Goal: Transaction & Acquisition: Purchase product/service

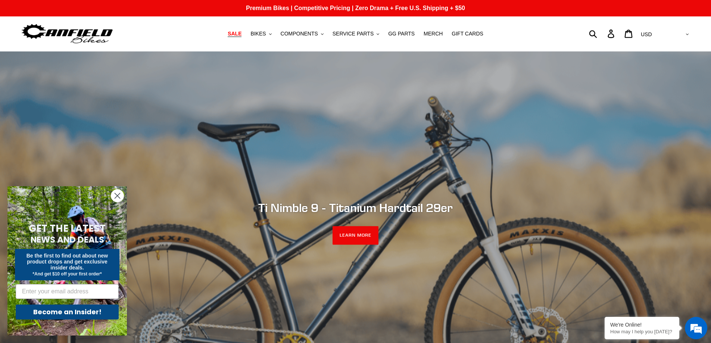
click at [242, 35] on span "SALE" at bounding box center [235, 34] width 14 height 6
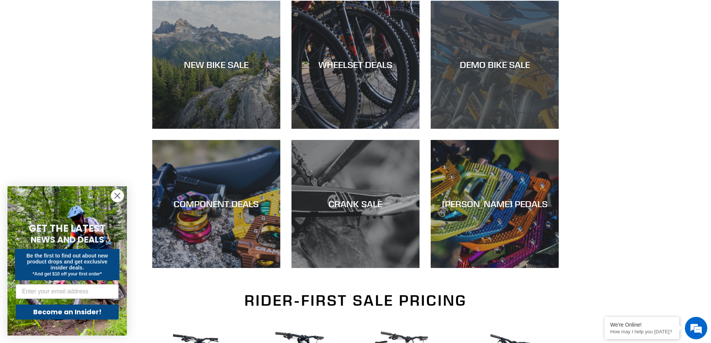
scroll to position [224, 0]
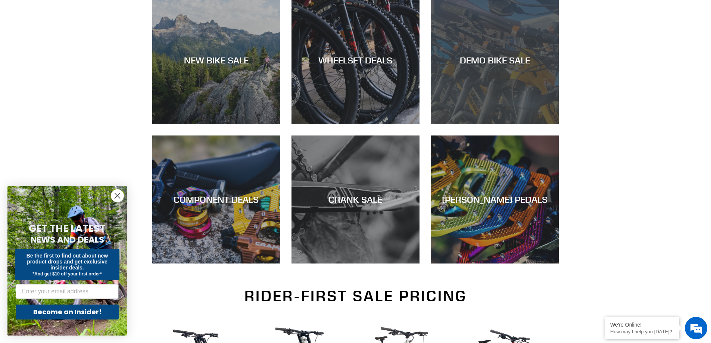
click at [504, 58] on div "DEMO BIKE SALE" at bounding box center [495, 60] width 128 height 11
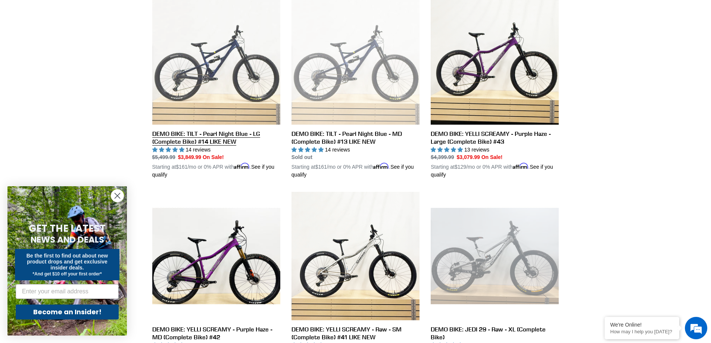
scroll to position [709, 0]
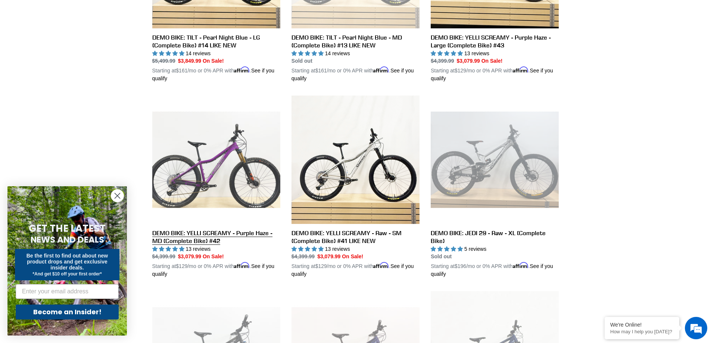
click at [203, 227] on link "DEMO BIKE: YELLI SCREAMY - Purple Haze - MD (Complete Bike) #42" at bounding box center [216, 187] width 128 height 183
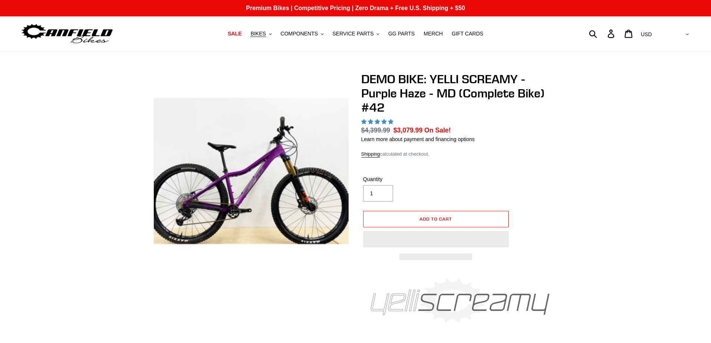
select select "highest-rating"
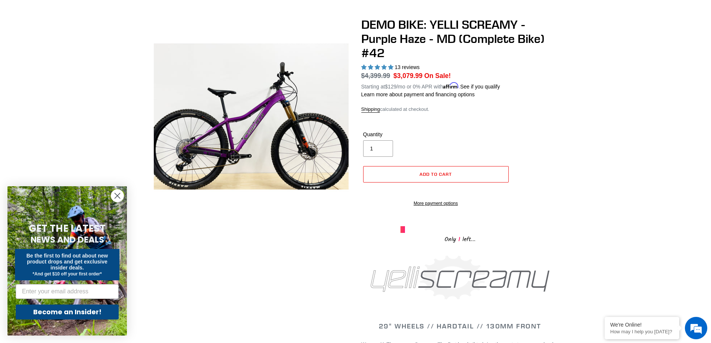
scroll to position [37, 0]
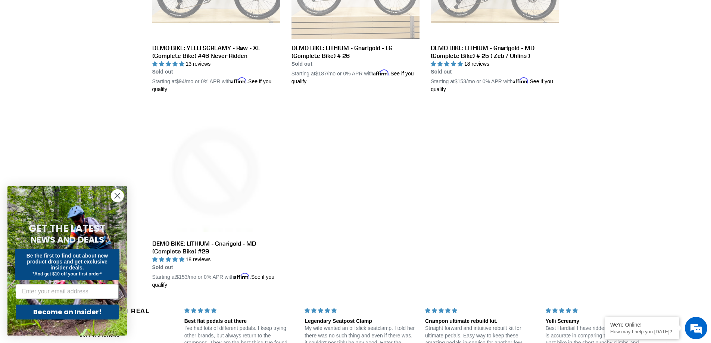
scroll to position [1266, 0]
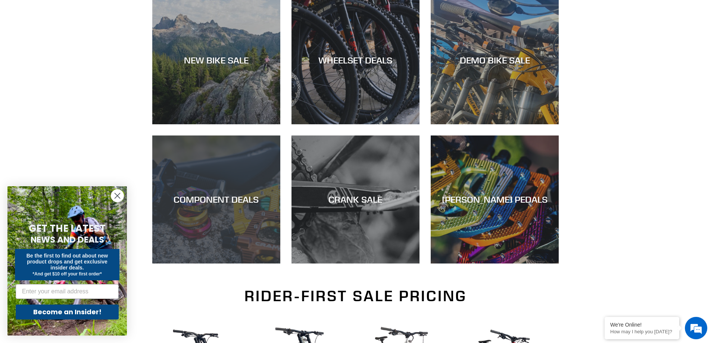
scroll to position [112, 0]
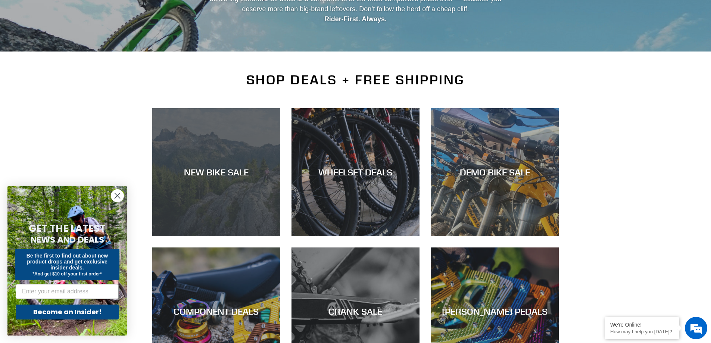
click at [208, 236] on div "NEW BIKE SALE" at bounding box center [216, 236] width 128 height 0
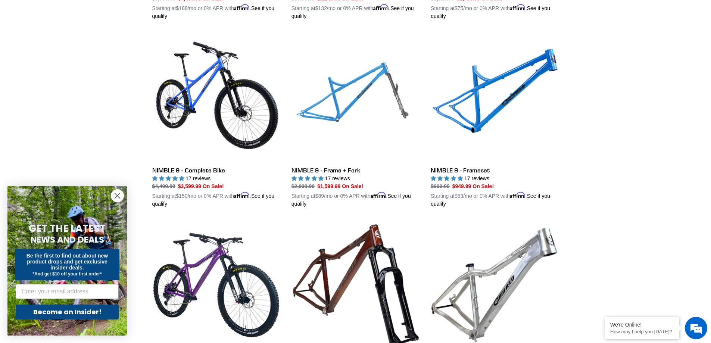
scroll to position [1307, 0]
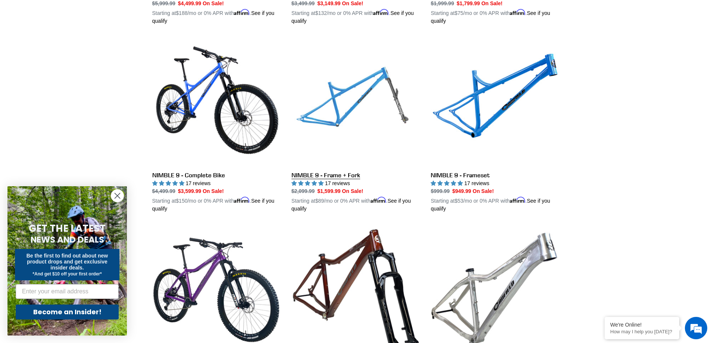
click at [344, 108] on link "NIMBLE 9 - Frame + Fork" at bounding box center [356, 125] width 128 height 175
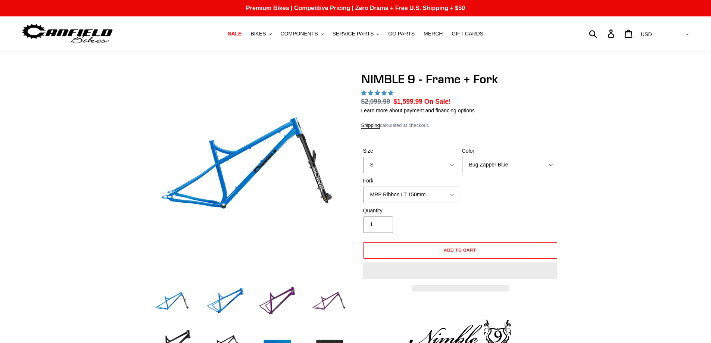
select select "highest-rating"
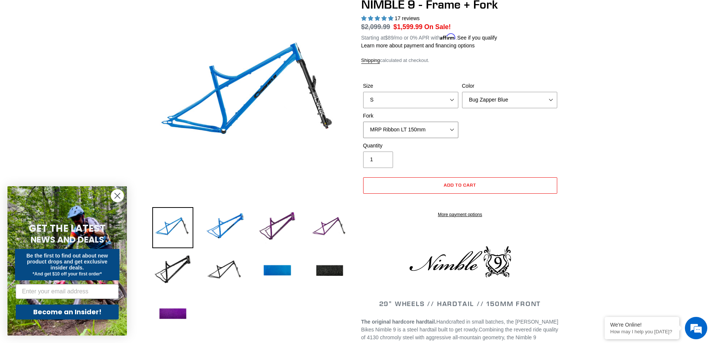
click at [391, 122] on select "MRP Ribbon LT 150mm Fox 36 Factory Grip X 150mm (Special Order) RockShox Lyrik …" at bounding box center [410, 130] width 95 height 16
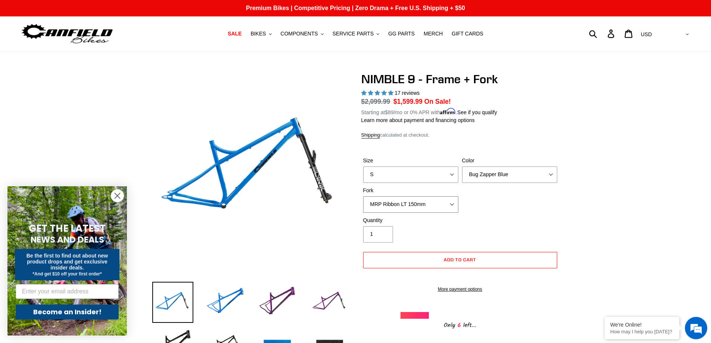
click at [387, 204] on select "MRP Ribbon LT 150mm Fox 36 Factory Grip X 150mm (Special Order) RockShox Lyrik …" at bounding box center [410, 204] width 95 height 16
click at [363, 196] on select "MRP Ribbon LT 150mm Fox 36 Factory Grip X 150mm (Special Order) RockShox Lyrik …" at bounding box center [410, 204] width 95 height 16
click at [416, 204] on select "MRP Ribbon LT 150mm Fox 36 Factory Grip X 150mm (Special Order) RockShox Lyrik …" at bounding box center [410, 204] width 95 height 16
click at [363, 196] on select "MRP Ribbon LT 150mm Fox 36 Factory Grip X 150mm (Special Order) RockShox Lyrik …" at bounding box center [410, 204] width 95 height 16
click at [416, 203] on select "MRP Ribbon LT 150mm Fox 36 Factory Grip X 150mm (Special Order) RockShox Lyrik …" at bounding box center [410, 204] width 95 height 16
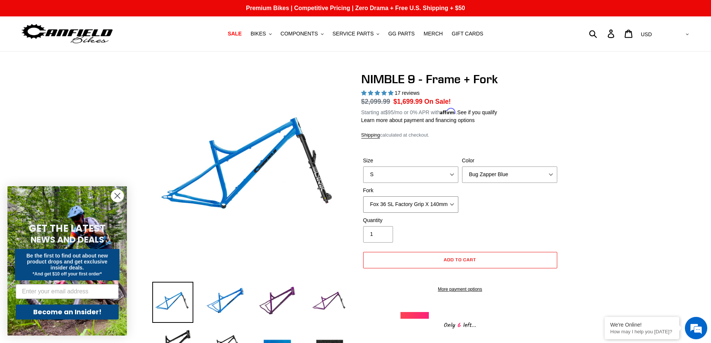
click at [363, 196] on select "MRP Ribbon LT 150mm Fox 36 Factory Grip X 150mm (Special Order) RockShox Lyrik …" at bounding box center [410, 204] width 95 height 16
click at [414, 209] on select "MRP Ribbon LT 150mm Fox 36 Factory Grip X 150mm (Special Order) RockShox Lyrik …" at bounding box center [410, 204] width 95 height 16
select select "RockShox Lyrik Ultimate 150mm (Gloss Black - Special Order)"
click at [363, 196] on select "MRP Ribbon LT 150mm Fox 36 Factory Grip X 150mm (Special Order) RockShox Lyrik …" at bounding box center [410, 204] width 95 height 16
click at [484, 174] on select "Bug Zapper Blue Purple Haze - Sold Out Galaxy Black" at bounding box center [509, 175] width 95 height 16
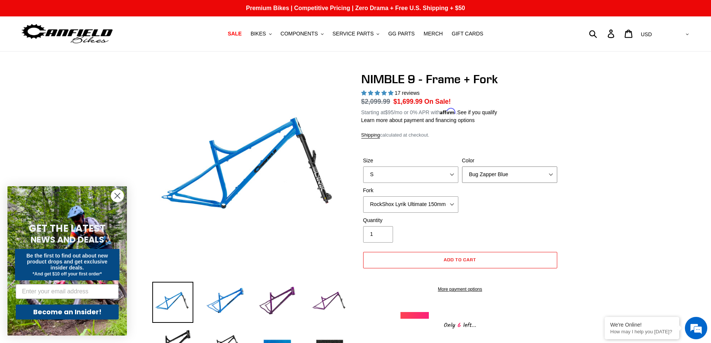
select select "Galaxy Black"
click at [462, 167] on select "Bug Zapper Blue Purple Haze - Sold Out Galaxy Black" at bounding box center [509, 175] width 95 height 16
click at [447, 175] on select "S M L XL" at bounding box center [410, 175] width 95 height 16
select select "M"
click at [363, 167] on select "S M L XL" at bounding box center [410, 175] width 95 height 16
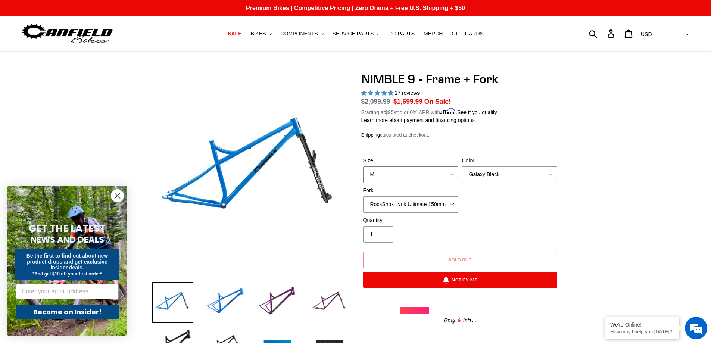
click at [425, 176] on select "S M L XL" at bounding box center [410, 175] width 95 height 16
click at [473, 172] on select "Bug Zapper Blue Purple Haze - Sold Out Galaxy Black" at bounding box center [509, 175] width 95 height 16
click at [462, 167] on select "Bug Zapper Blue Purple Haze - Sold Out Galaxy Black" at bounding box center [509, 175] width 95 height 16
click at [479, 175] on select "Bug Zapper Blue Purple Haze - Sold Out Galaxy Black" at bounding box center [509, 175] width 95 height 16
select select "Purple Haze - Sold Out"
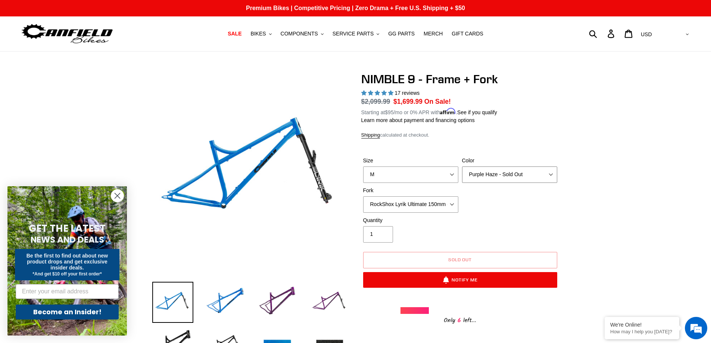
click at [462, 167] on select "Bug Zapper Blue Purple Haze - Sold Out Galaxy Black" at bounding box center [509, 175] width 95 height 16
click at [441, 177] on select "S M L XL" at bounding box center [410, 175] width 95 height 16
select select "S"
click at [363, 167] on select "S M L XL" at bounding box center [410, 175] width 95 height 16
click at [469, 177] on select "Bug Zapper Blue Purple Haze - Sold Out Galaxy Black" at bounding box center [509, 175] width 95 height 16
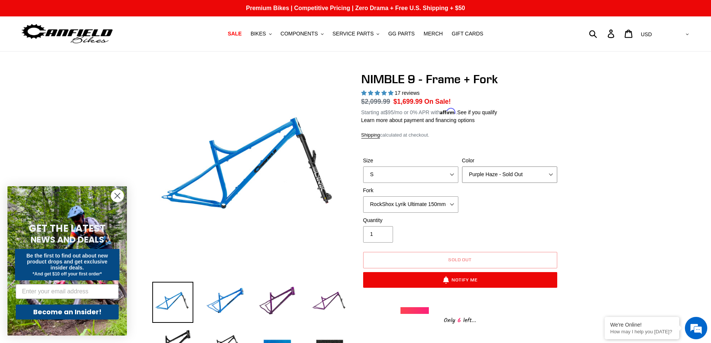
select select "Galaxy Black"
click at [462, 167] on select "Bug Zapper Blue Purple Haze - Sold Out Galaxy Black" at bounding box center [509, 175] width 95 height 16
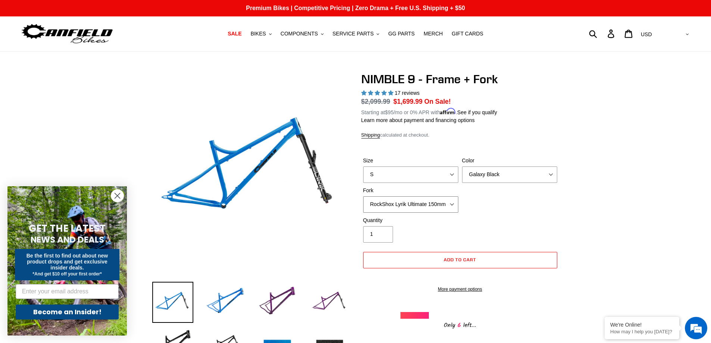
click at [447, 207] on select "MRP Ribbon LT 150mm Fox 36 Factory Grip X 150mm (Special Order) RockShox Lyrik …" at bounding box center [410, 204] width 95 height 16
select select "Fox 36 SL Factory Grip X 140mm"
click at [363, 196] on select "MRP Ribbon LT 150mm Fox 36 Factory Grip X 150mm (Special Order) RockShox Lyrik …" at bounding box center [410, 204] width 95 height 16
click at [483, 174] on select "Bug Zapper Blue Purple Haze - Sold Out Galaxy Black" at bounding box center [509, 175] width 95 height 16
select select "Bug Zapper Blue"
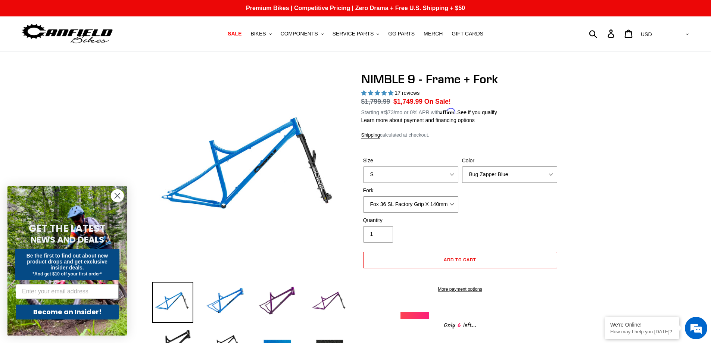
click at [462, 167] on select "Bug Zapper Blue Purple Haze - Sold Out Galaxy Black" at bounding box center [509, 175] width 95 height 16
click at [443, 176] on select "S M L XL" at bounding box center [410, 175] width 95 height 16
select select "M"
click at [363, 167] on select "S M L XL" at bounding box center [410, 175] width 95 height 16
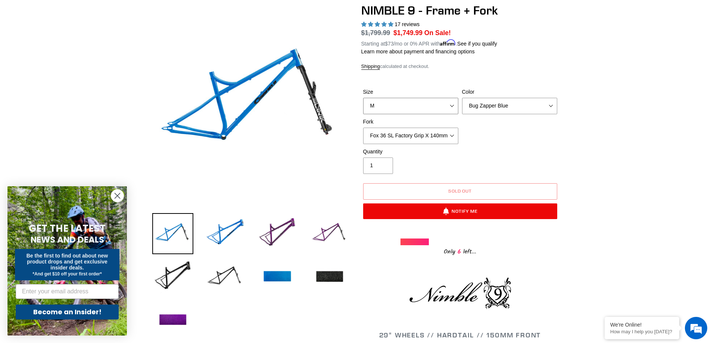
scroll to position [149, 0]
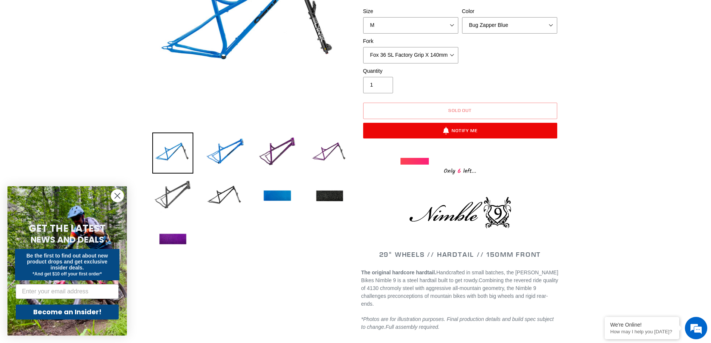
click at [179, 199] on img at bounding box center [172, 196] width 41 height 41
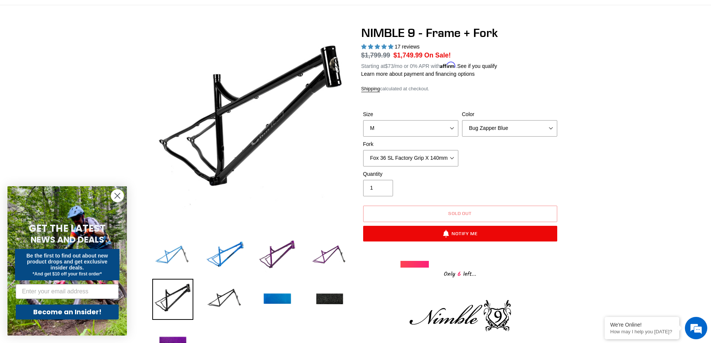
scroll to position [37, 0]
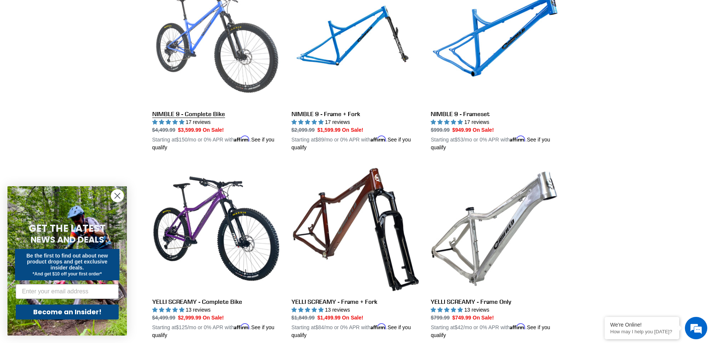
scroll to position [1372, 0]
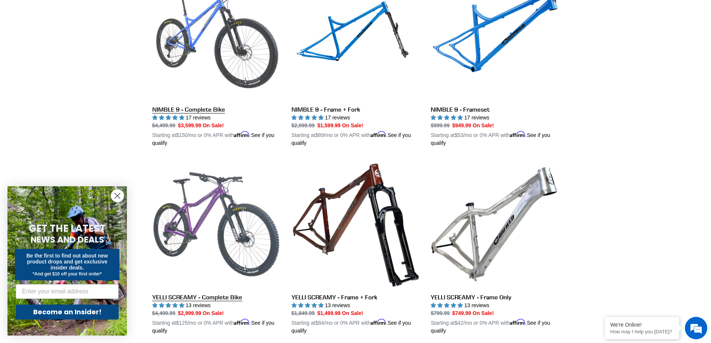
click at [203, 200] on link "YELLI SCREAMY - Complete Bike" at bounding box center [216, 247] width 128 height 175
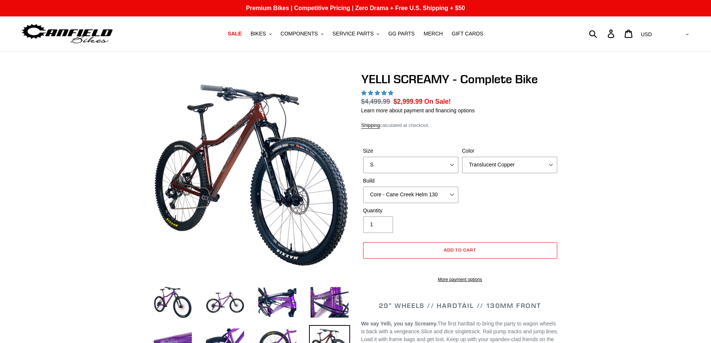
select select "highest-rating"
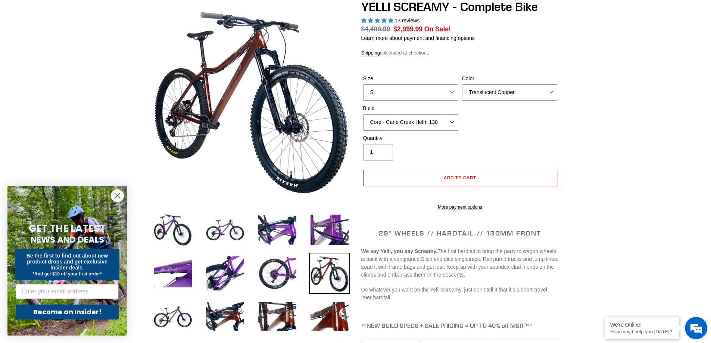
scroll to position [75, 0]
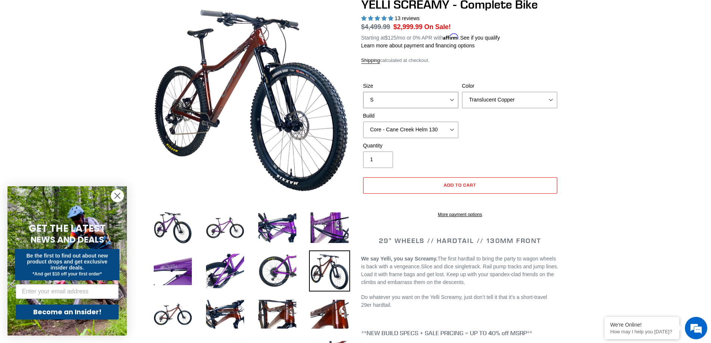
click at [405, 93] on select "S M L XL" at bounding box center [410, 100] width 95 height 16
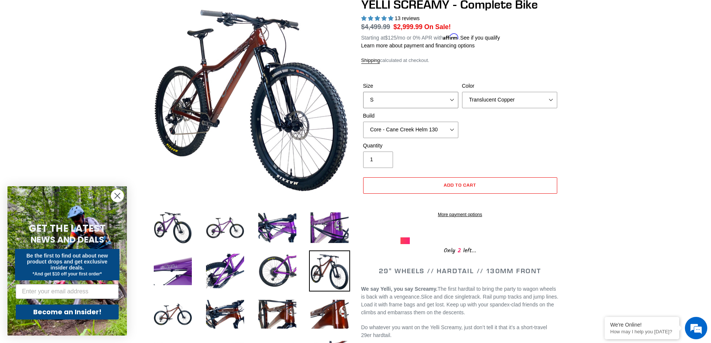
select select "M"
click at [363, 92] on select "S M L XL" at bounding box center [410, 100] width 95 height 16
click at [477, 103] on select "Translucent Copper Purple Haze Raw" at bounding box center [509, 100] width 95 height 16
select select "Raw"
click at [462, 92] on select "Translucent Copper Purple Haze Raw" at bounding box center [509, 100] width 95 height 16
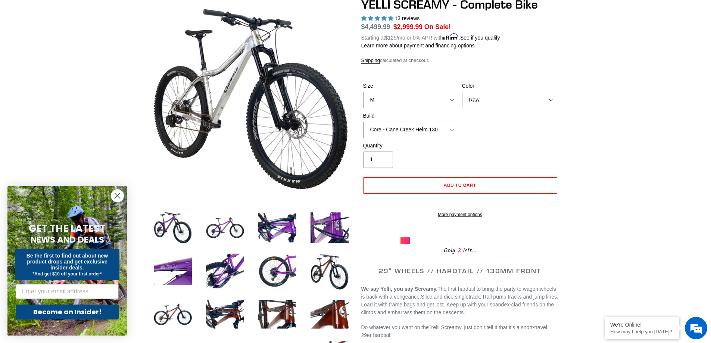
click at [420, 136] on select "Core - Cane Creek Helm 130 Pro - [GEOGRAPHIC_DATA] Helm 130 Core - Fox 34 SL Fa…" at bounding box center [410, 130] width 95 height 16
select select "Core - RockShox Pike Ultimate 130"
click at [363, 122] on select "Core - Cane Creek Helm 130 Pro - [GEOGRAPHIC_DATA] Helm 130 Core - Fox 34 SL Fa…" at bounding box center [410, 130] width 95 height 16
click at [411, 131] on select "Core - Cane Creek Helm 130 Pro - [GEOGRAPHIC_DATA] Helm 130 Core - Fox 34 SL Fa…" at bounding box center [410, 130] width 95 height 16
click at [363, 122] on select "Core - Cane Creek Helm 130 Pro - [GEOGRAPHIC_DATA] Helm 130 Core - Fox 34 SL Fa…" at bounding box center [410, 130] width 95 height 16
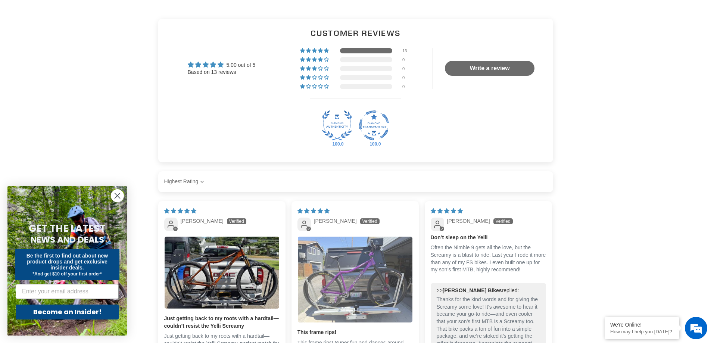
scroll to position [1493, 0]
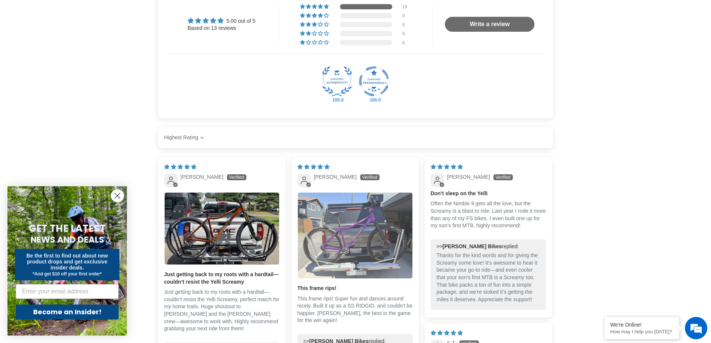
click at [363, 257] on img "Link to user picture 1" at bounding box center [355, 236] width 115 height 86
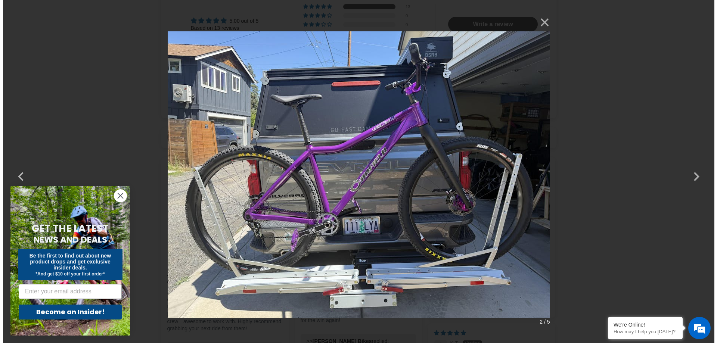
scroll to position [0, 0]
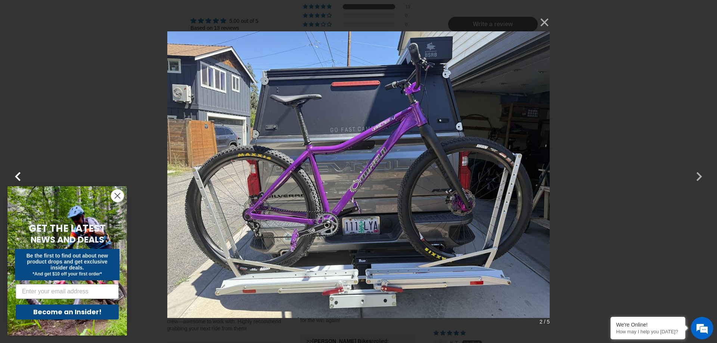
click at [24, 178] on button "button" at bounding box center [18, 172] width 18 height 18
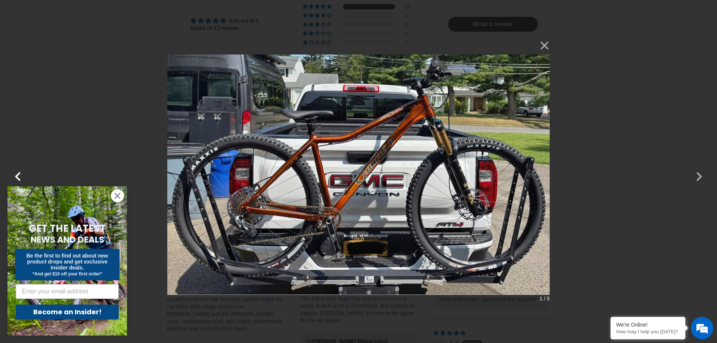
click at [24, 178] on button "button" at bounding box center [18, 172] width 18 height 18
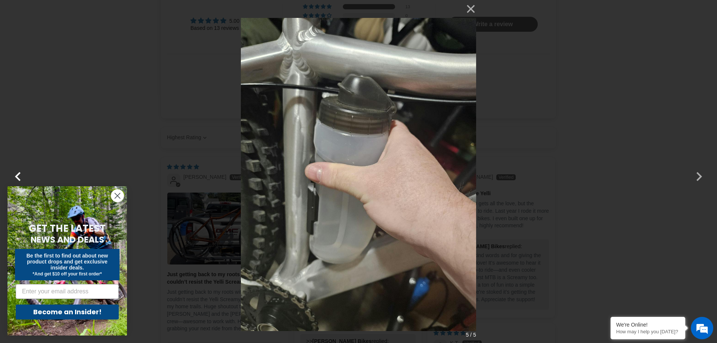
click at [24, 178] on button "button" at bounding box center [18, 172] width 18 height 18
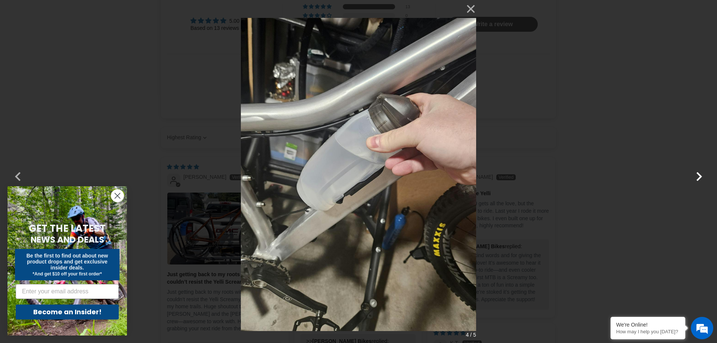
click at [699, 180] on button "button" at bounding box center [699, 172] width 18 height 18
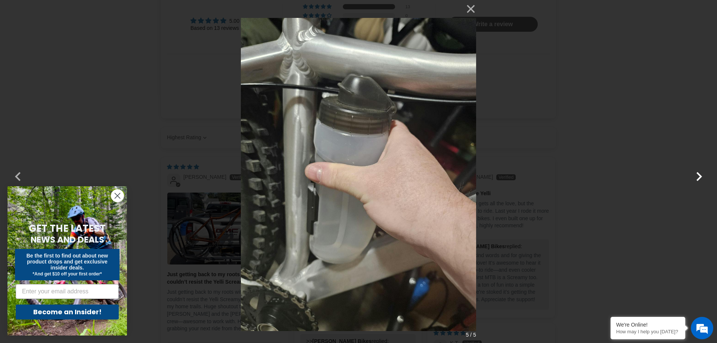
click at [698, 181] on button "button" at bounding box center [699, 172] width 18 height 18
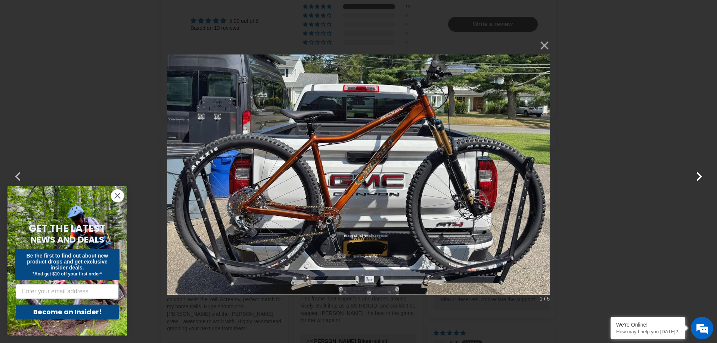
click at [698, 181] on button "button" at bounding box center [699, 172] width 18 height 18
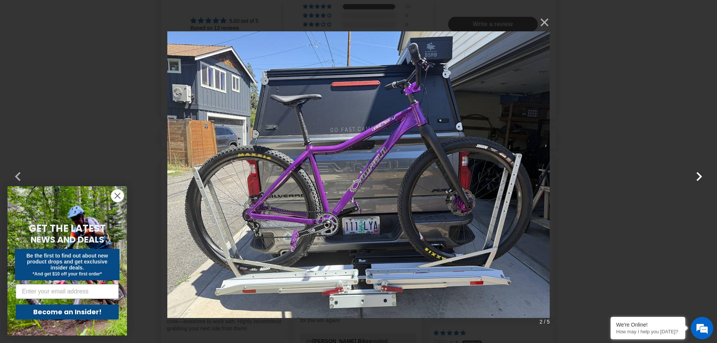
click at [698, 181] on button "button" at bounding box center [699, 172] width 18 height 18
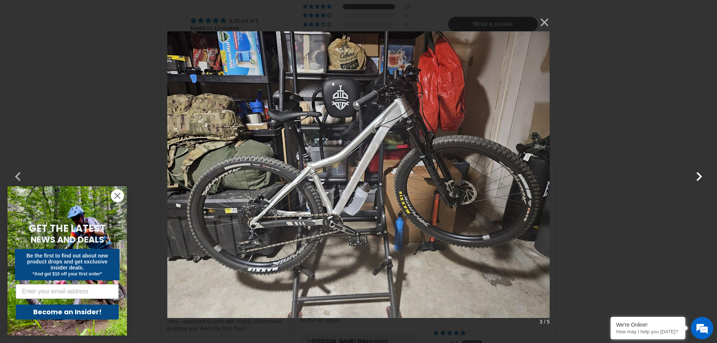
click at [697, 181] on button "button" at bounding box center [699, 172] width 18 height 18
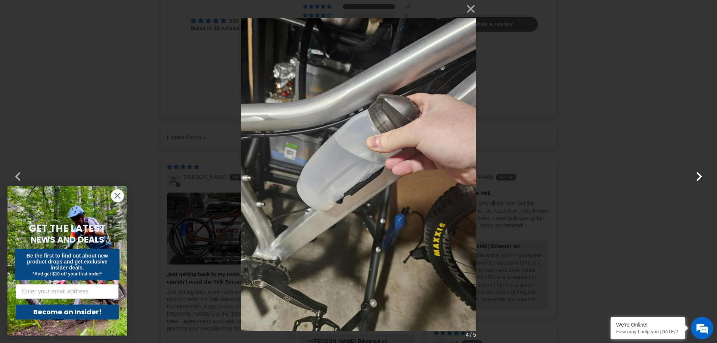
click at [697, 181] on button "button" at bounding box center [699, 172] width 18 height 18
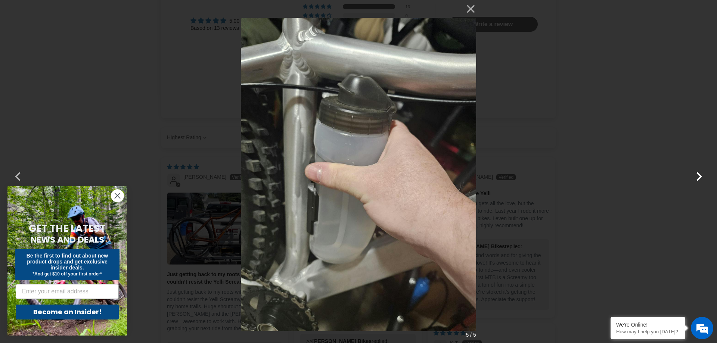
click at [697, 181] on button "button" at bounding box center [699, 172] width 18 height 18
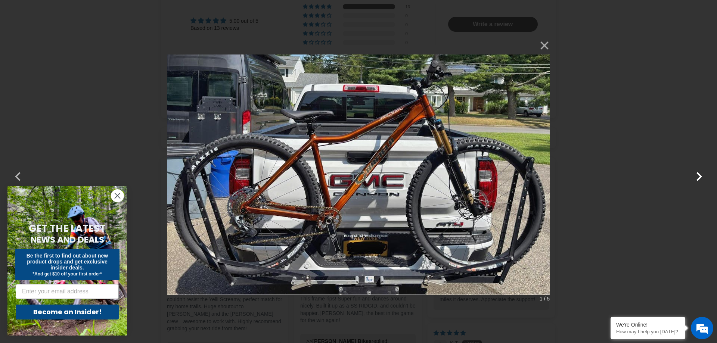
click at [694, 176] on button "button" at bounding box center [699, 172] width 18 height 18
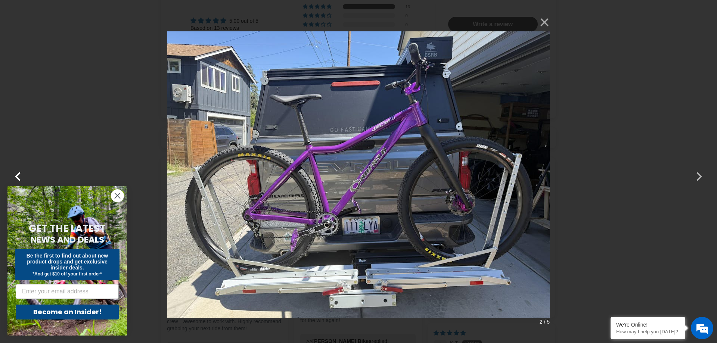
click at [21, 173] on button "button" at bounding box center [18, 172] width 18 height 18
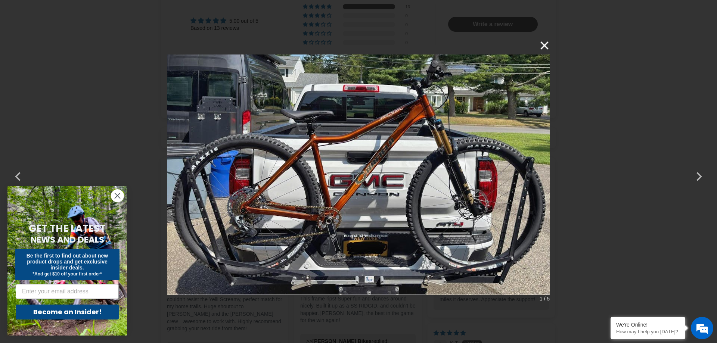
click at [546, 42] on button "×" at bounding box center [541, 46] width 18 height 18
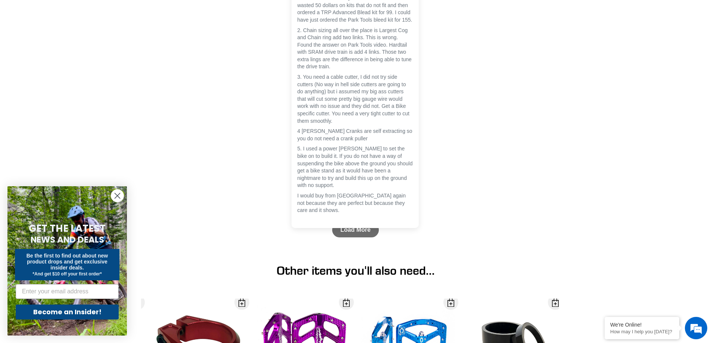
scroll to position [2725, 0]
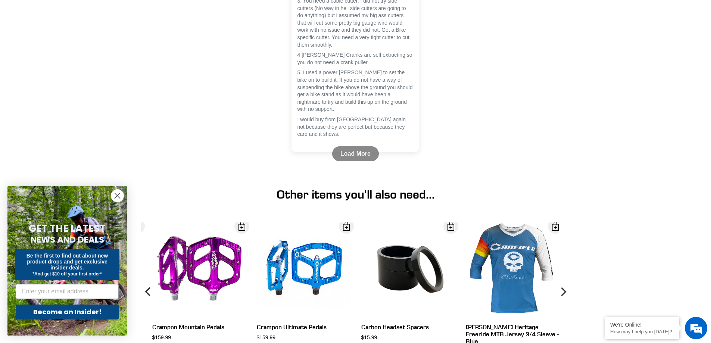
click at [348, 161] on link "Load More" at bounding box center [355, 153] width 47 height 15
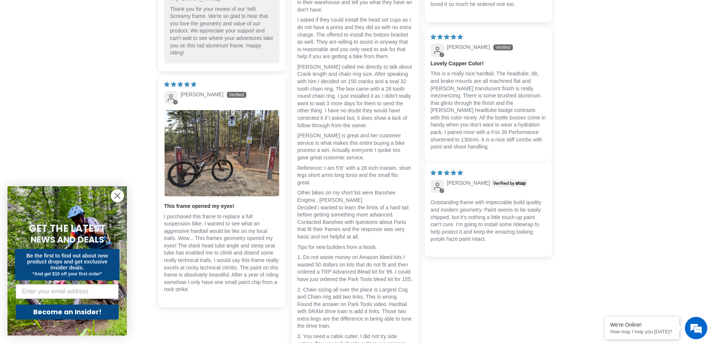
scroll to position [2403, 0]
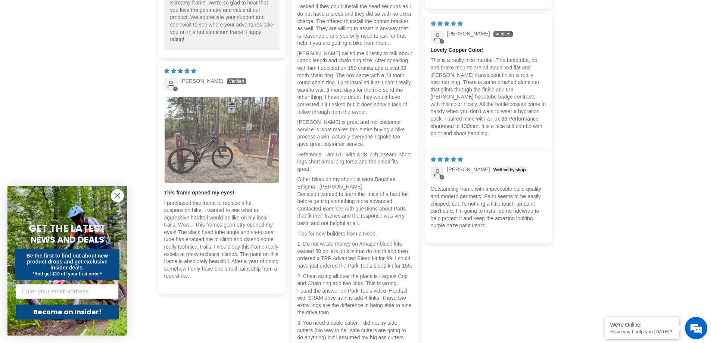
click at [223, 176] on img "Link to user picture 1" at bounding box center [222, 140] width 115 height 87
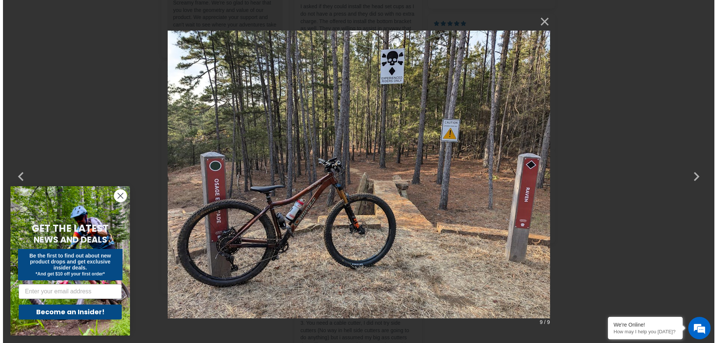
scroll to position [0, 0]
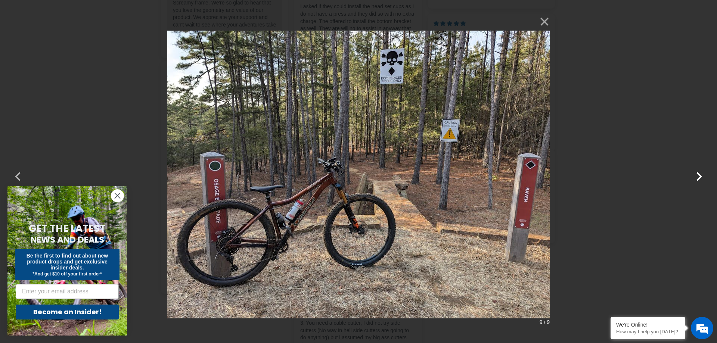
click at [698, 175] on button "button" at bounding box center [699, 172] width 18 height 18
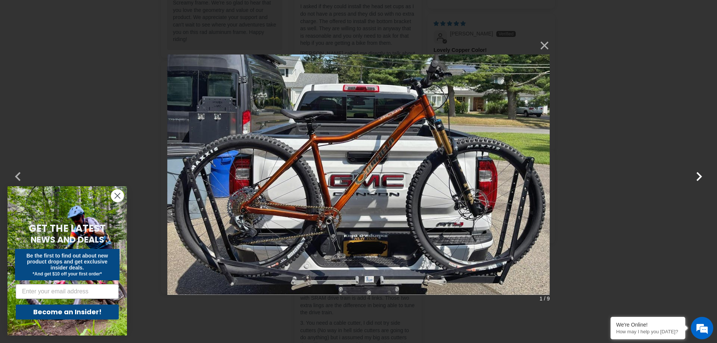
click at [698, 175] on button "button" at bounding box center [699, 172] width 18 height 18
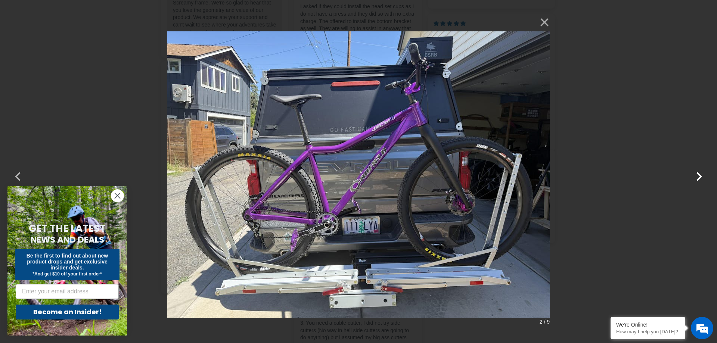
click at [697, 175] on button "button" at bounding box center [699, 172] width 18 height 18
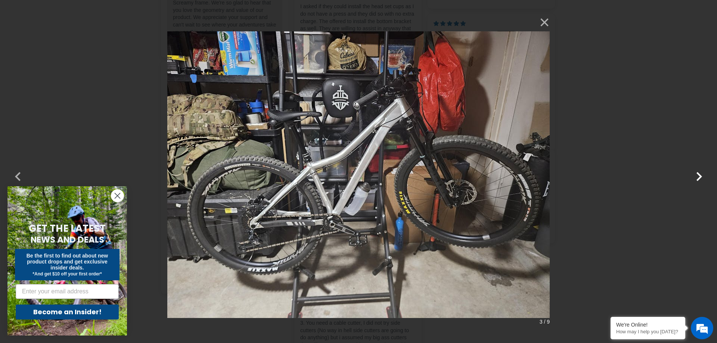
click at [697, 175] on button "button" at bounding box center [699, 172] width 18 height 18
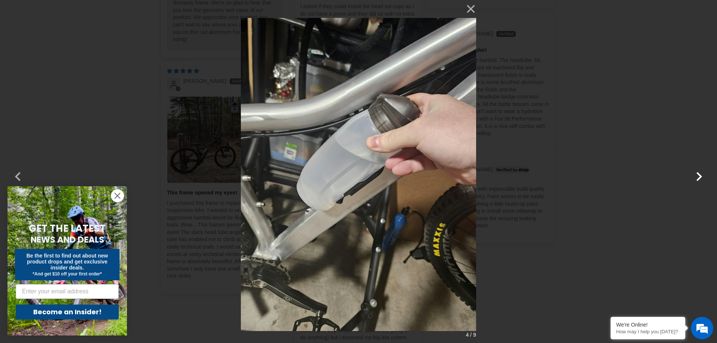
click at [697, 175] on button "button" at bounding box center [699, 172] width 18 height 18
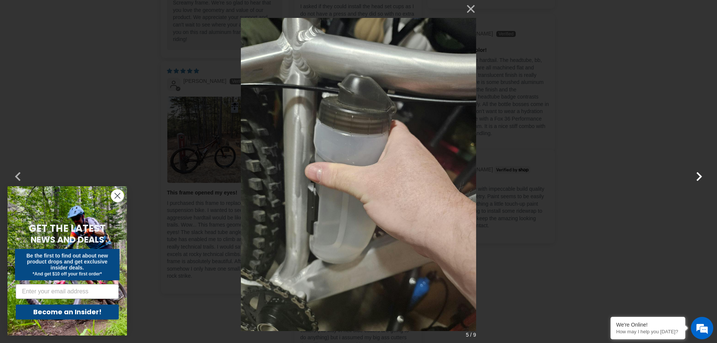
click at [697, 175] on button "button" at bounding box center [699, 172] width 18 height 18
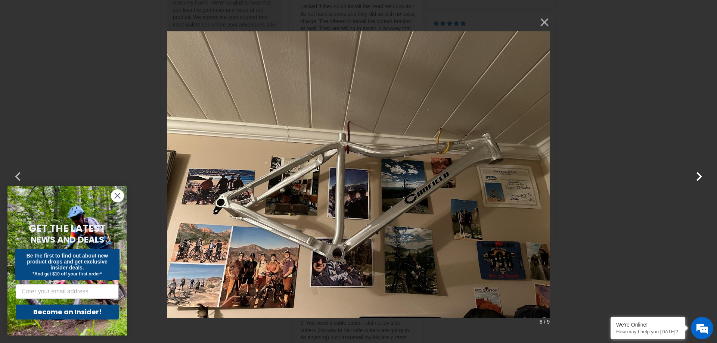
click at [697, 174] on button "button" at bounding box center [699, 172] width 18 height 18
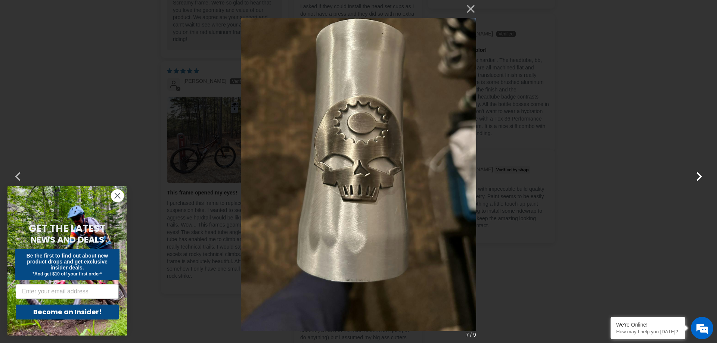
click at [697, 174] on button "button" at bounding box center [699, 172] width 18 height 18
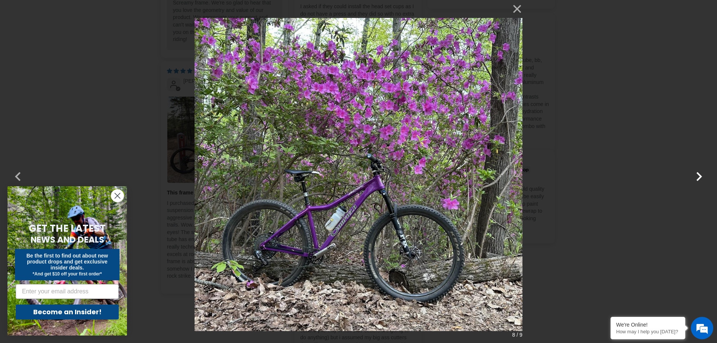
click at [697, 174] on button "button" at bounding box center [699, 172] width 18 height 18
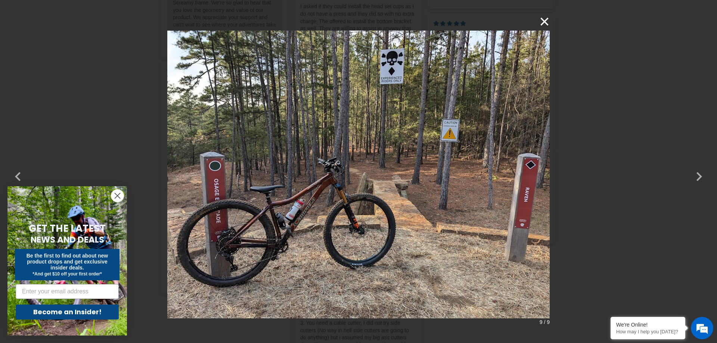
click at [549, 21] on button "×" at bounding box center [541, 22] width 18 height 18
